Goal: Task Accomplishment & Management: Manage account settings

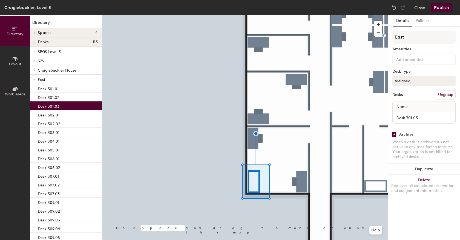
click at [406, 134] on div "Archive" at bounding box center [406, 134] width 14 height 4
click at [395, 134] on input "checkbox" at bounding box center [393, 134] width 5 height 5
checkbox input "false"
click at [417, 81] on button "Assigned" at bounding box center [423, 81] width 63 height 10
click at [412, 113] on div "Hoteled" at bounding box center [419, 114] width 55 height 8
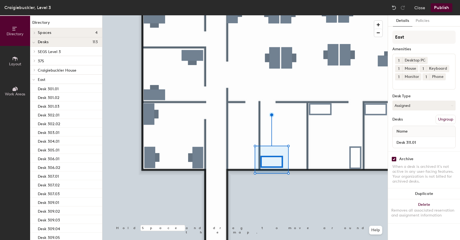
click at [401, 161] on div "Archive" at bounding box center [406, 159] width 14 height 4
click at [393, 158] on input "checkbox" at bounding box center [393, 159] width 5 height 5
checkbox input "false"
click at [441, 8] on button "Publish" at bounding box center [441, 7] width 22 height 9
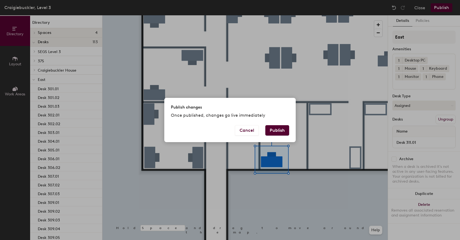
click at [280, 130] on button "Publish" at bounding box center [277, 130] width 24 height 10
